Goal: Task Accomplishment & Management: Use online tool/utility

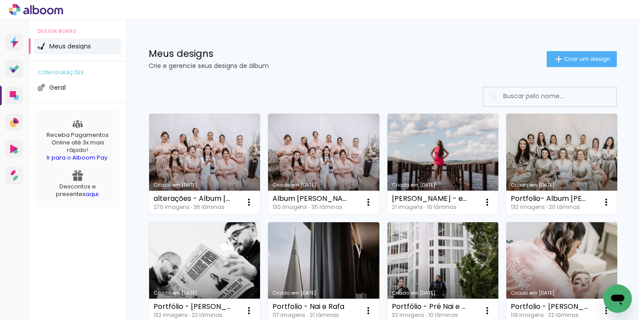
click at [213, 165] on link "Criado em [DATE]" at bounding box center [204, 164] width 111 height 100
click at [193, 154] on link "Criado em [DATE]" at bounding box center [204, 164] width 111 height 100
